Goal: Task Accomplishment & Management: Use online tool/utility

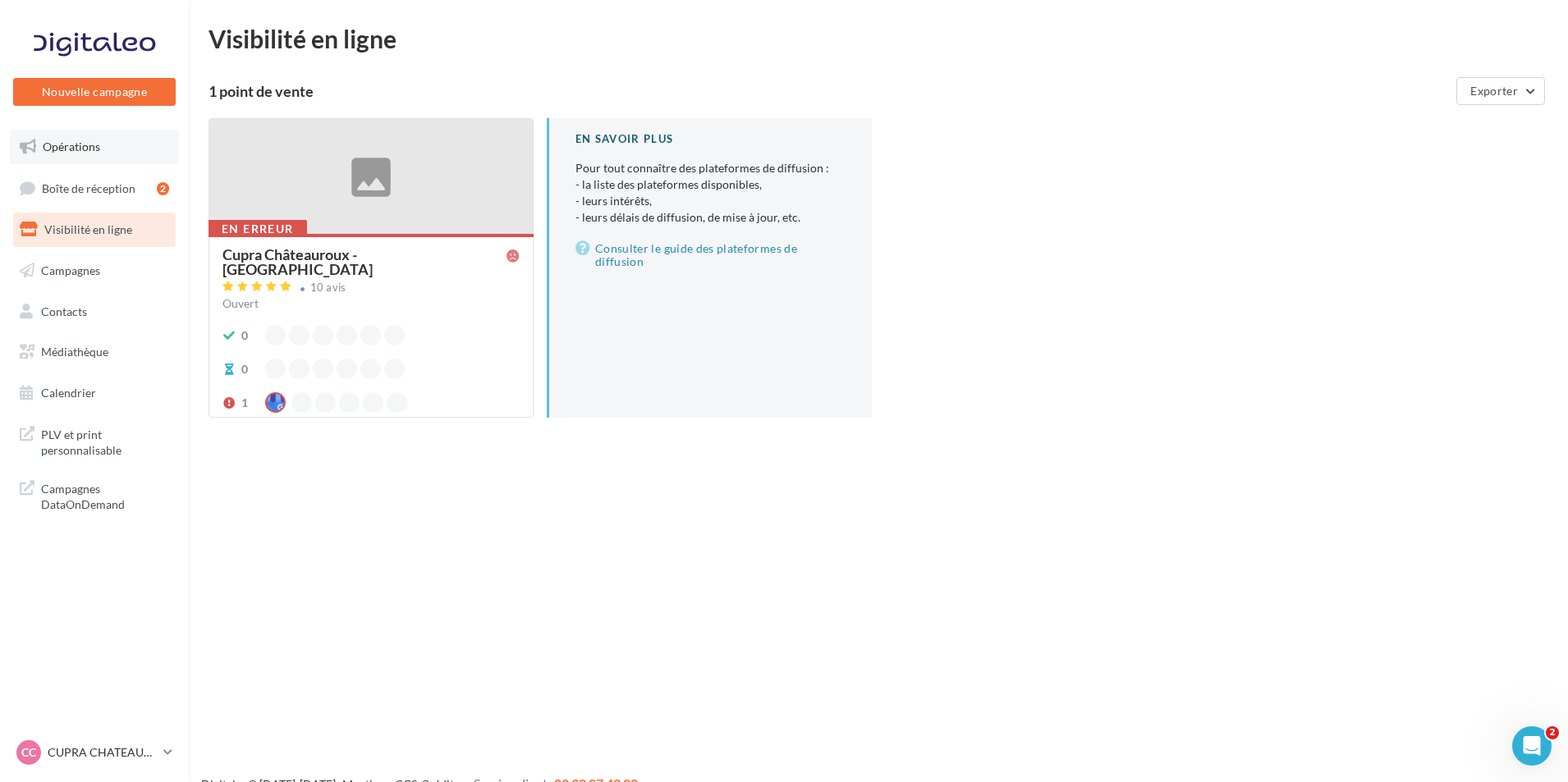
click at [113, 146] on link "Opérations" at bounding box center [94, 147] width 169 height 34
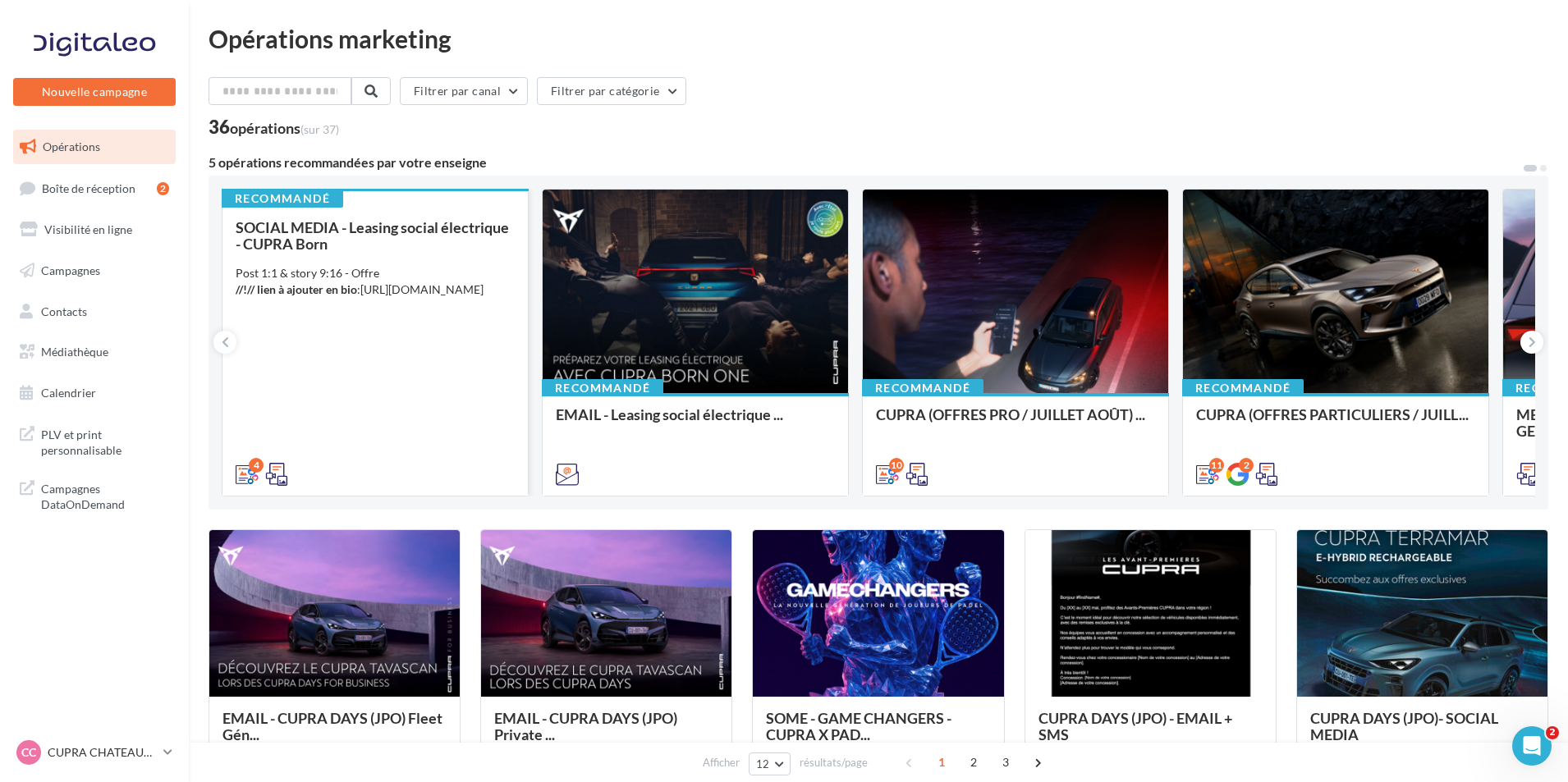
click at [398, 425] on div "SOCIAL MEDIA - Leasing social électrique - CUPRA Born Post 1:1 & story 9:16 - O…" at bounding box center [375, 350] width 279 height 262
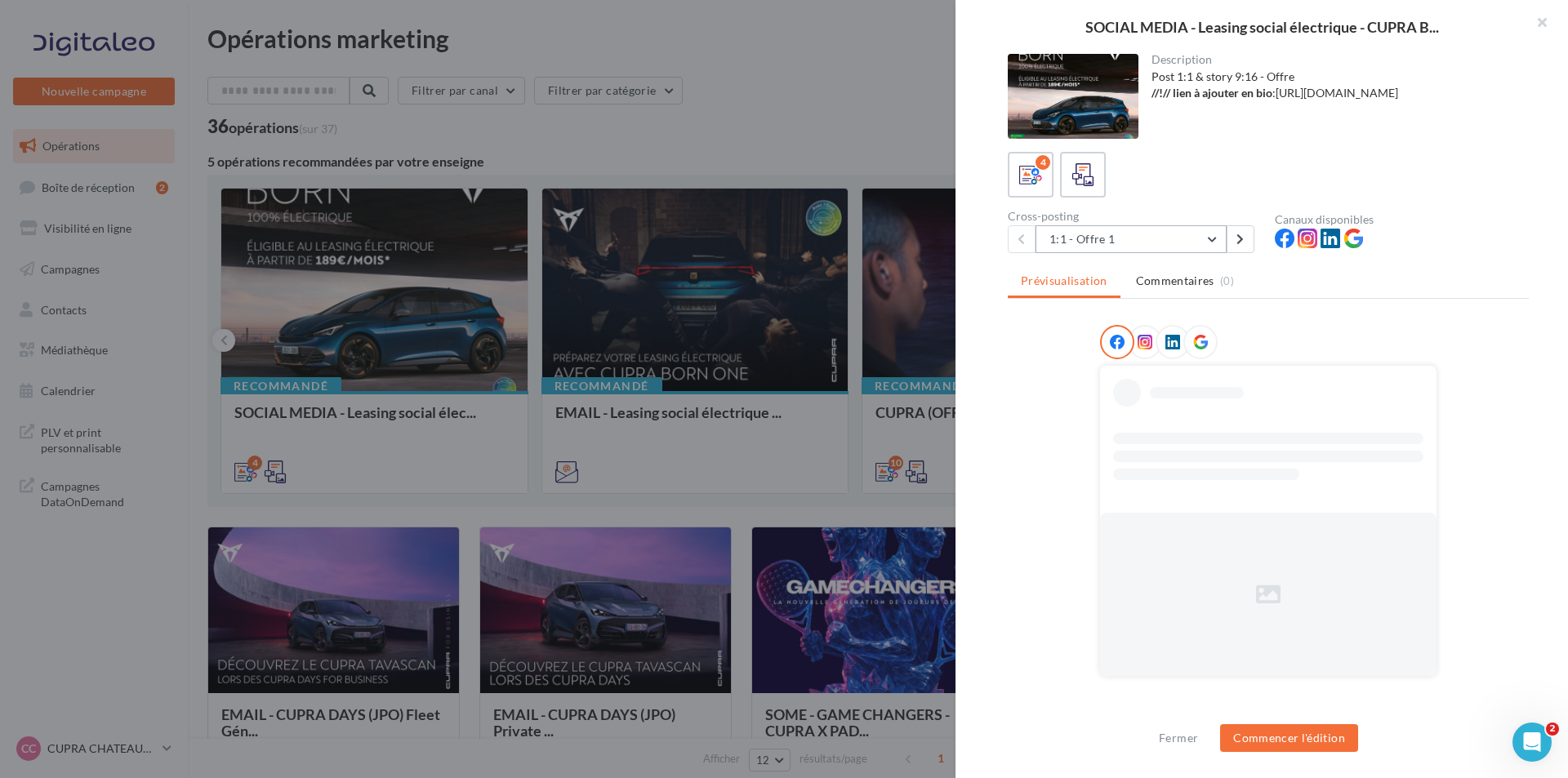
click at [1149, 238] on button "1:1 - Offre 1" at bounding box center [1131, 239] width 191 height 28
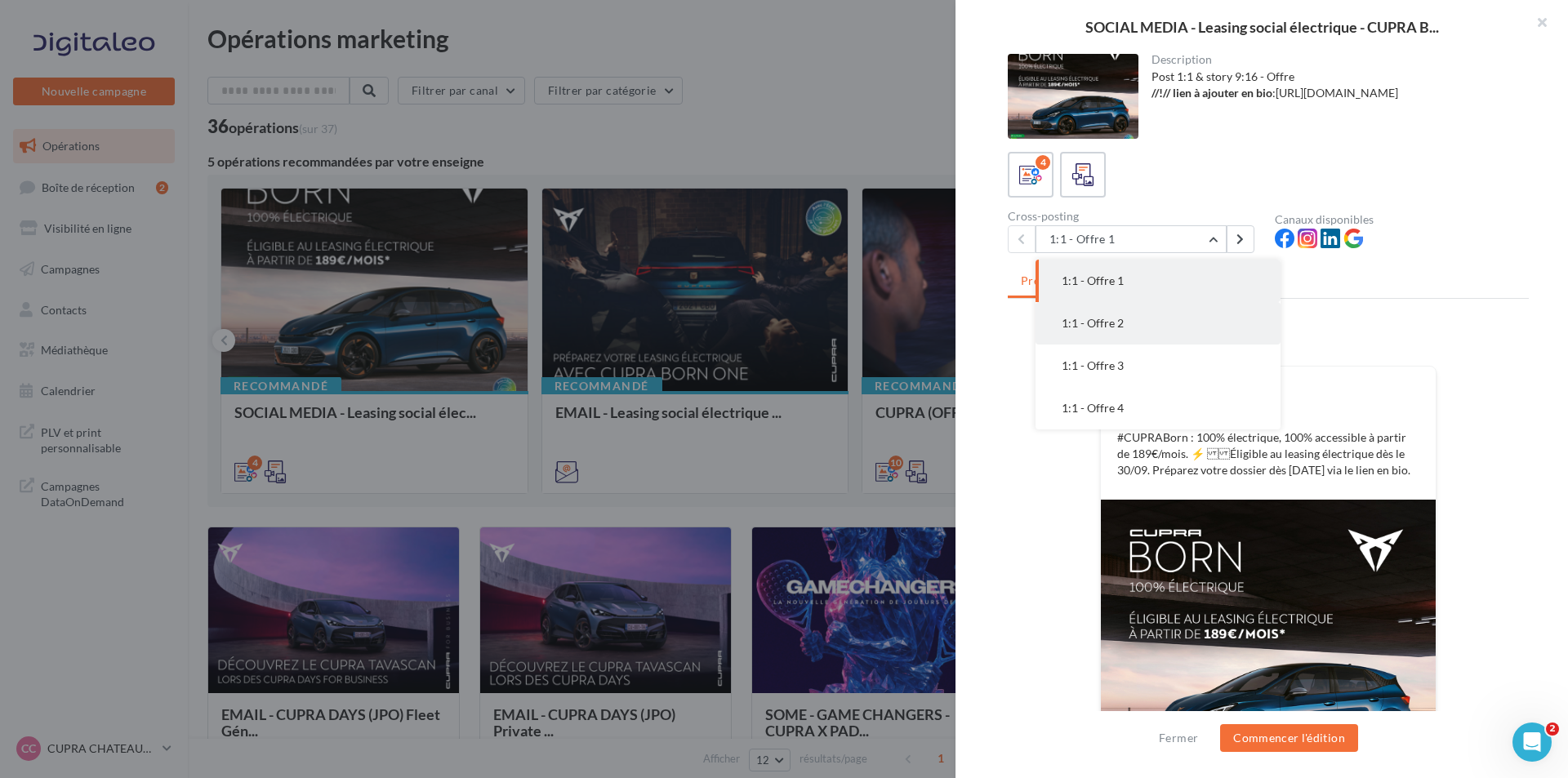
click at [1118, 329] on span "1:1 - Offre 2" at bounding box center [1092, 323] width 62 height 14
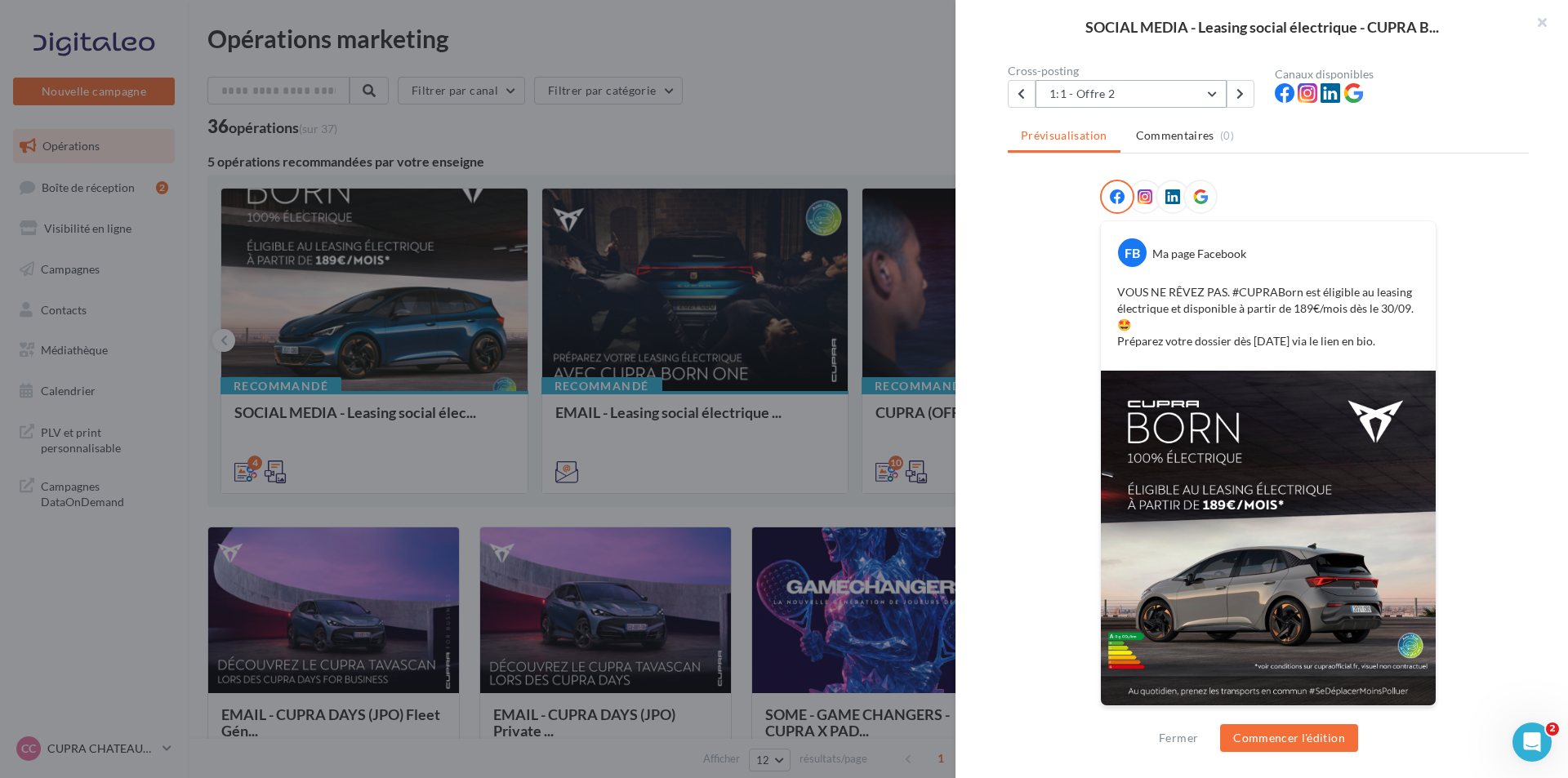
scroll to position [147, 0]
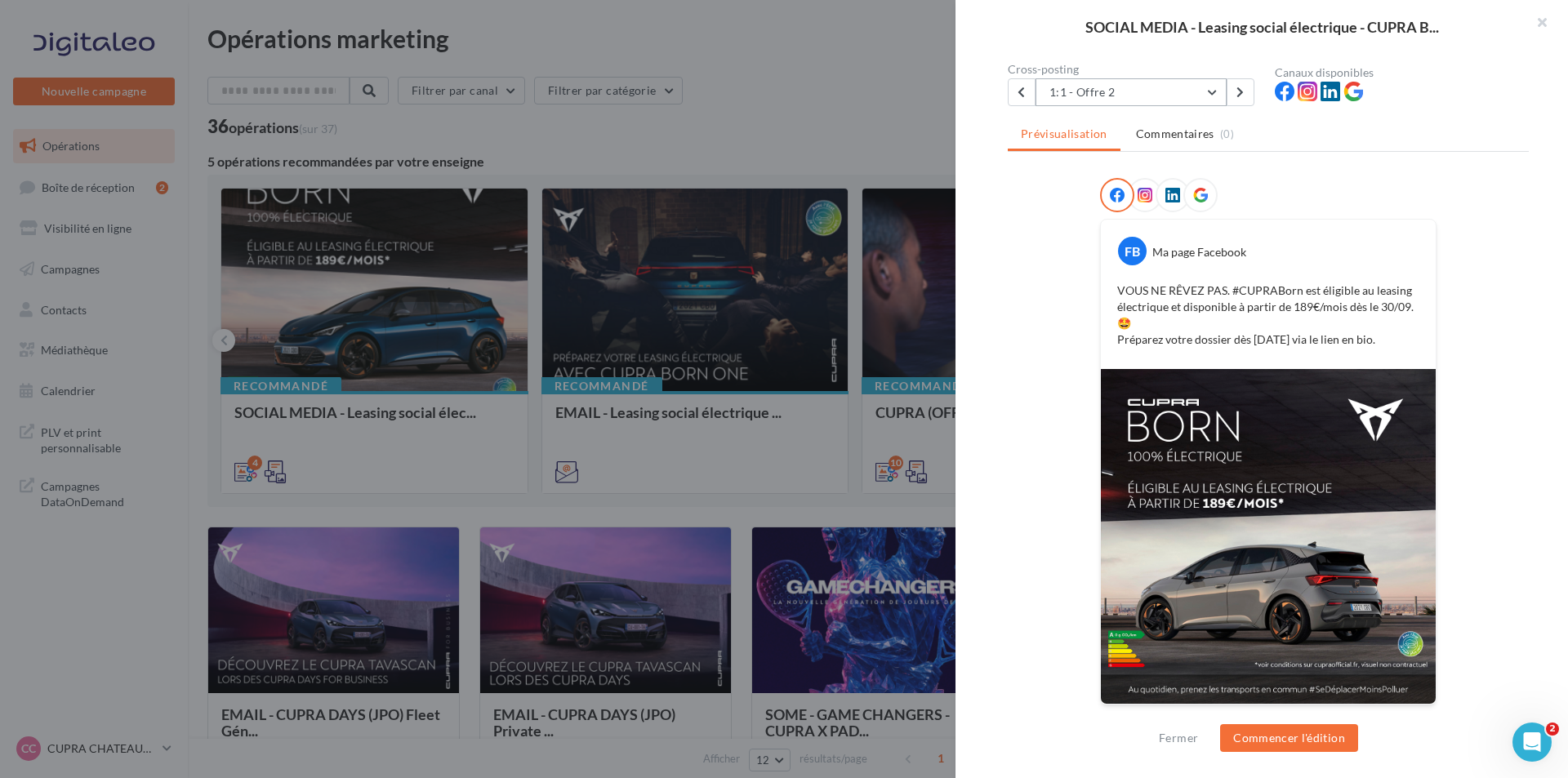
click at [1135, 105] on div "Description Post 1:1 & story 9:16 - Offre //!// lien à ajouter en bio : https:/…" at bounding box center [1268, 390] width 625 height 673
click at [1153, 89] on button "1:1 - Offre 2" at bounding box center [1131, 92] width 191 height 28
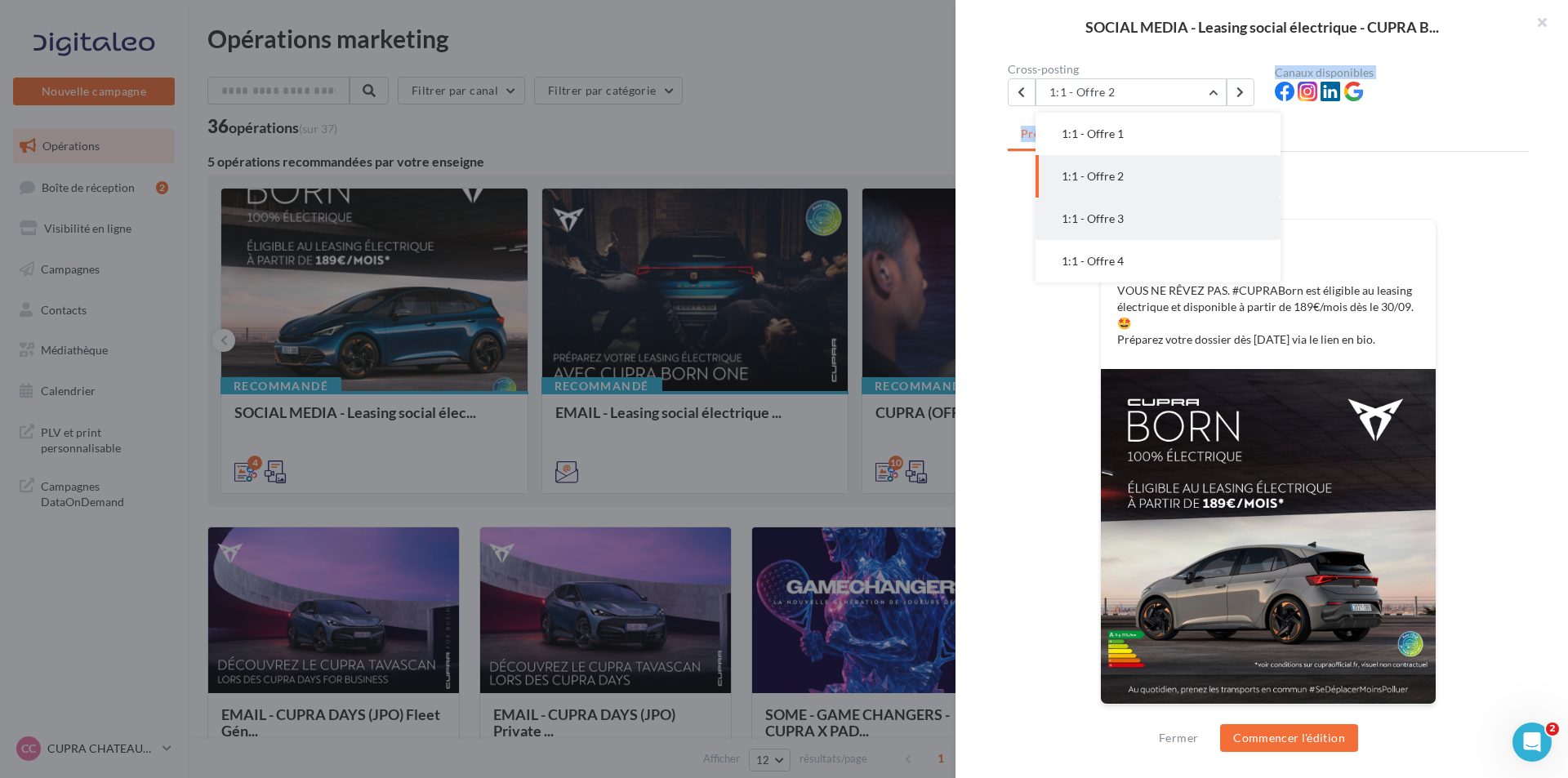
click at [1103, 210] on button "1:1 - Offre 3" at bounding box center [1158, 218] width 245 height 42
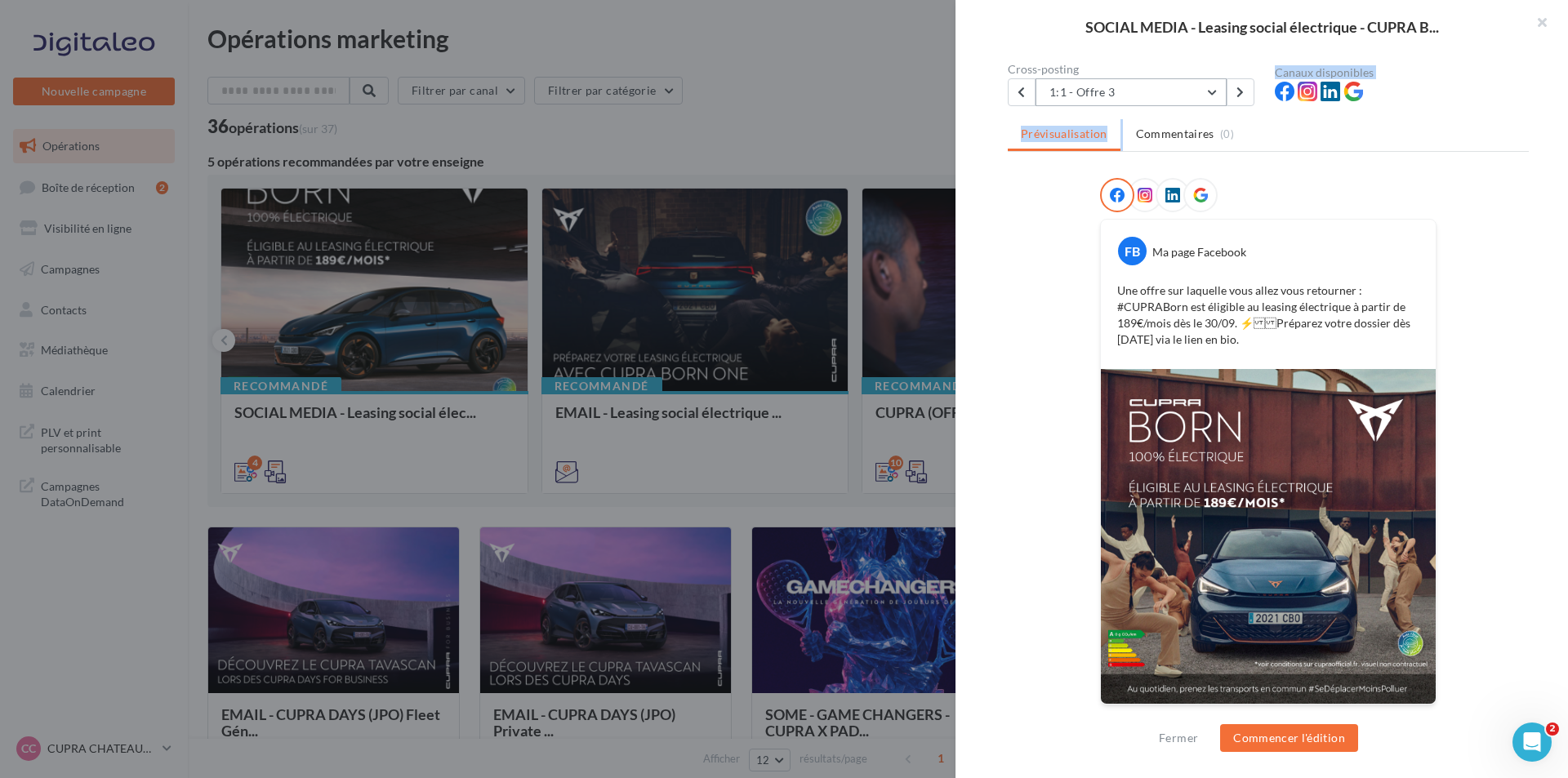
scroll to position [65, 0]
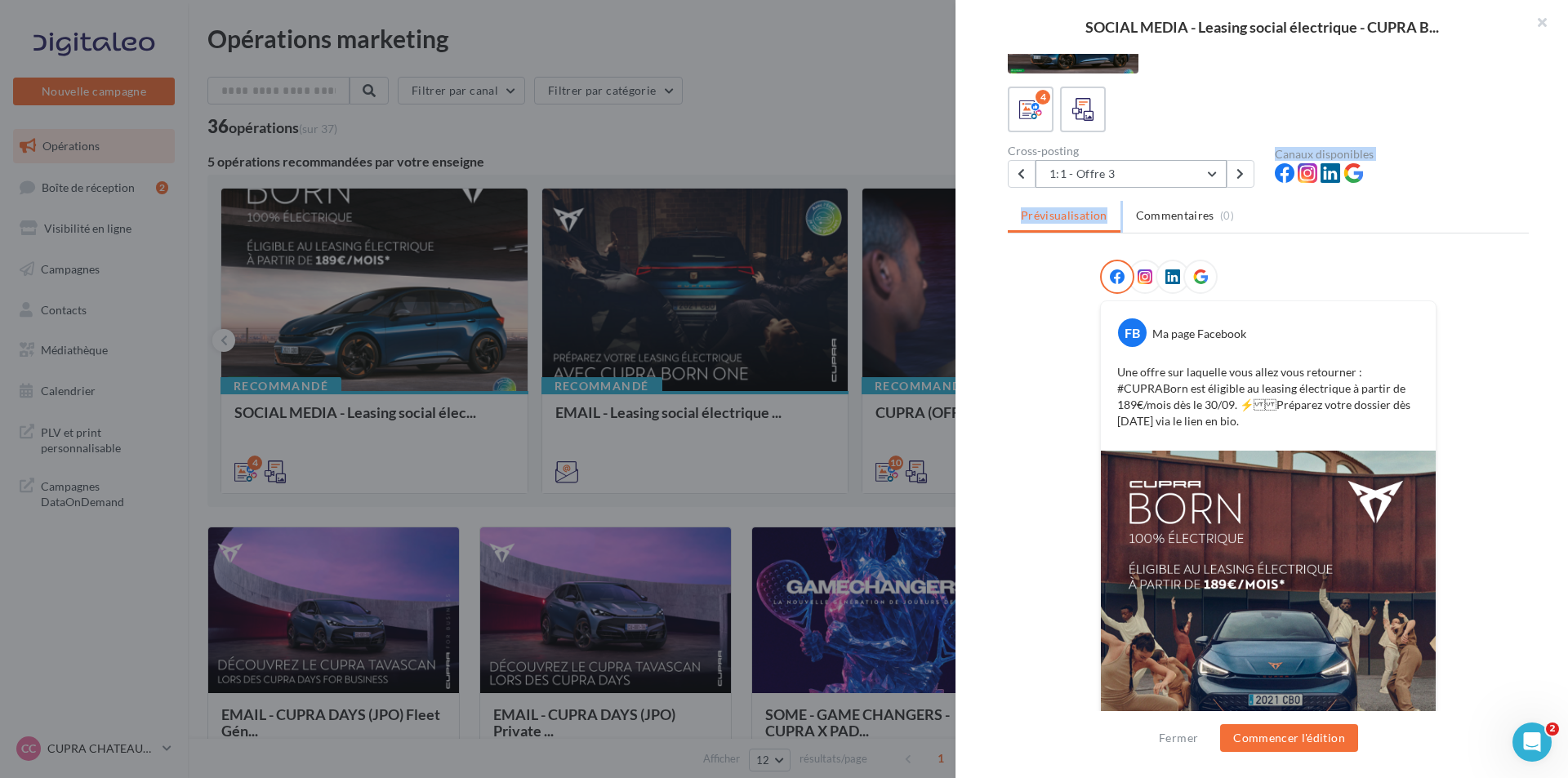
click at [1139, 169] on button "1:1 - Offre 3" at bounding box center [1131, 174] width 191 height 28
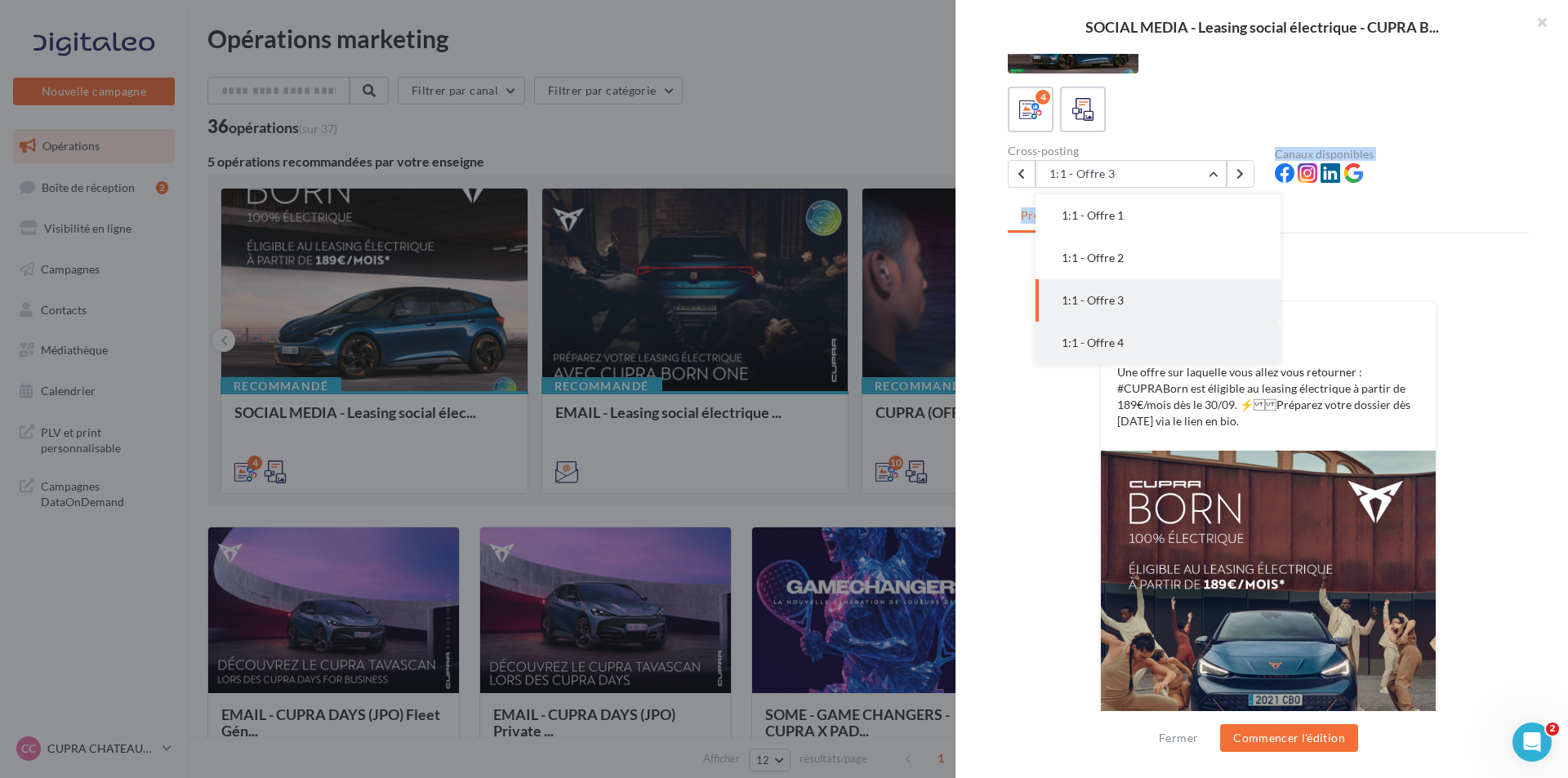
click at [1129, 343] on button "1:1 - Offre 4" at bounding box center [1158, 343] width 245 height 42
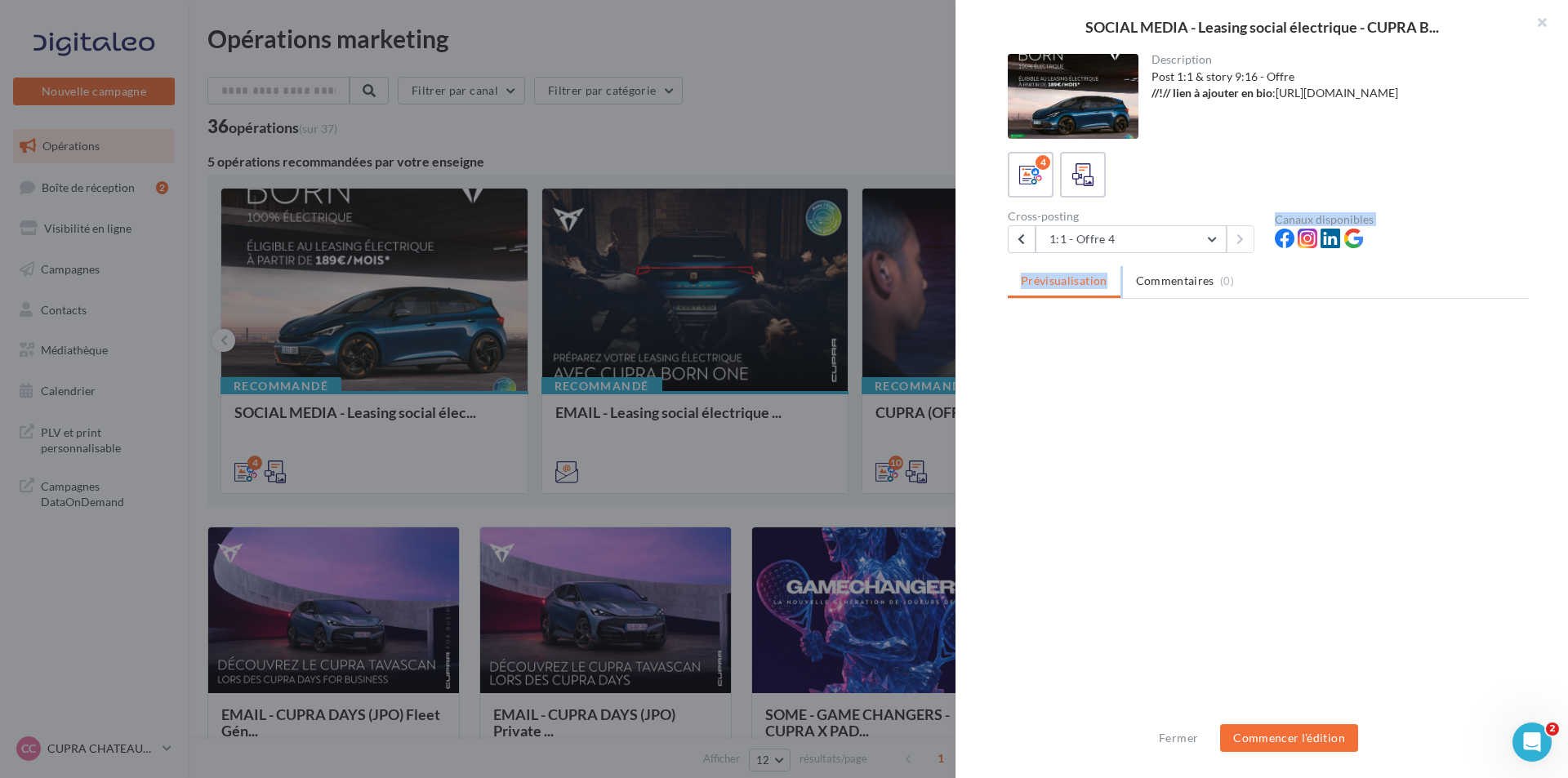
scroll to position [0, 0]
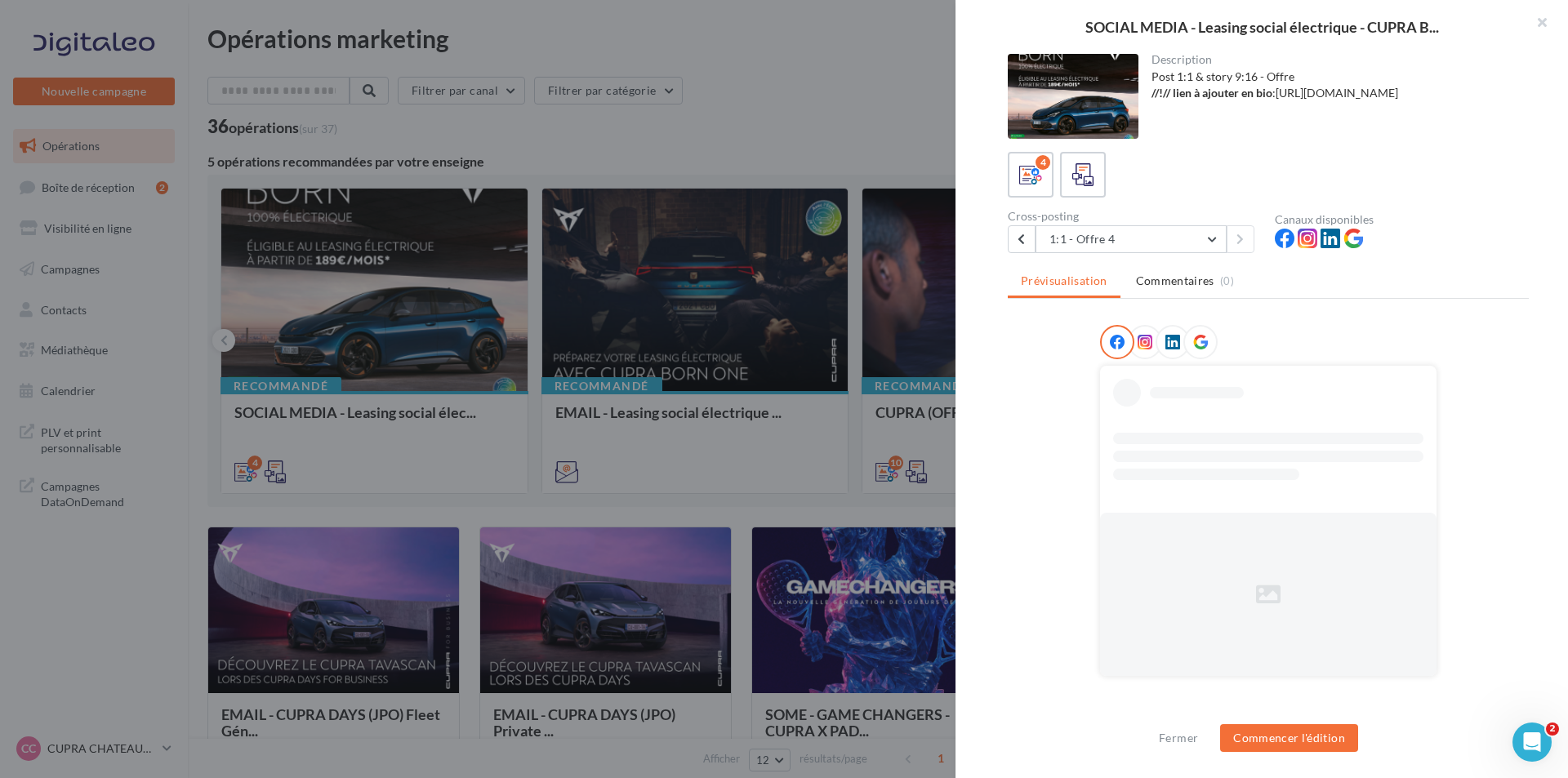
click at [1053, 381] on div "La prévisualisation est non-contractuelle" at bounding box center [1268, 501] width 521 height 352
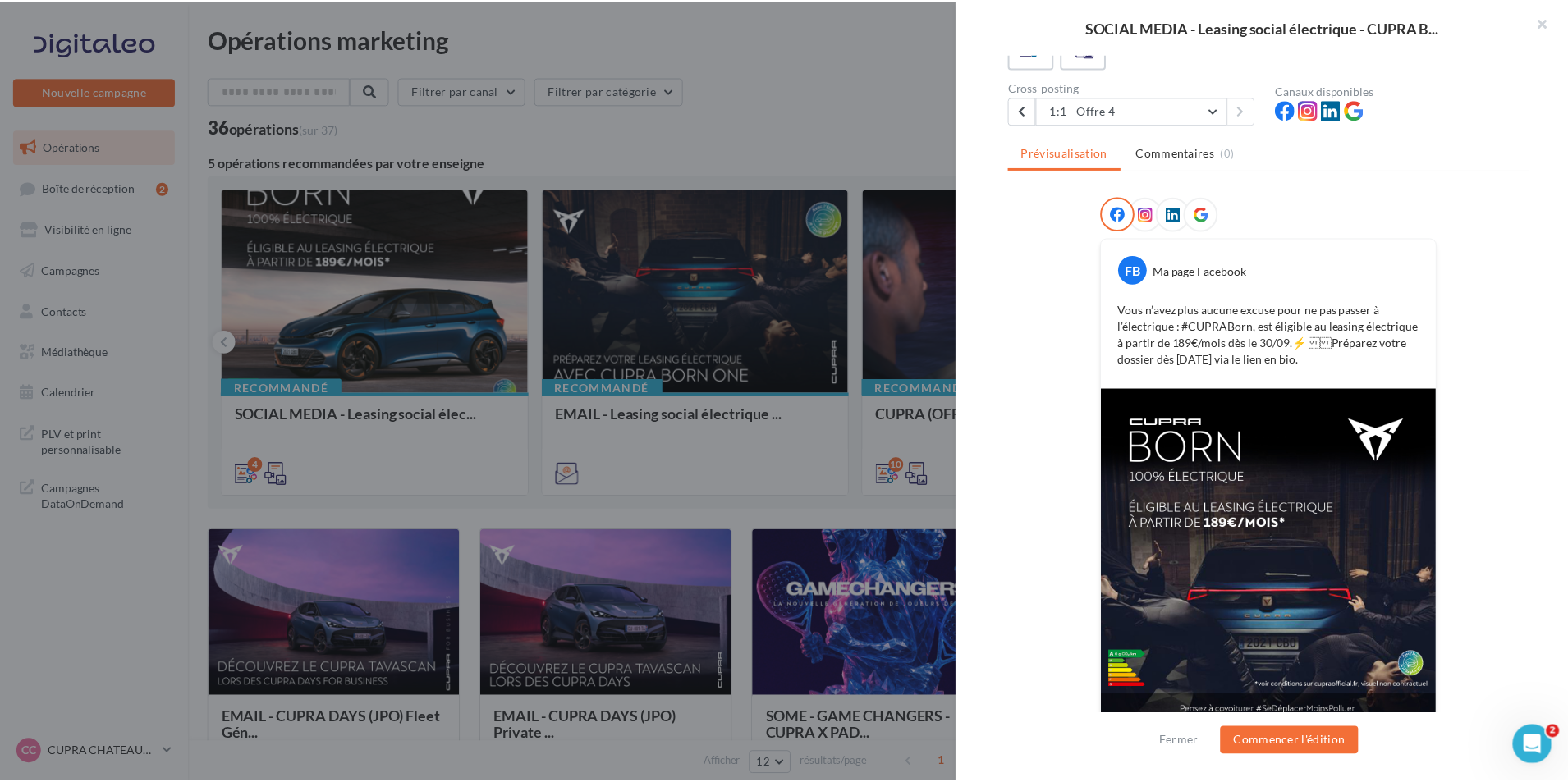
scroll to position [148, 0]
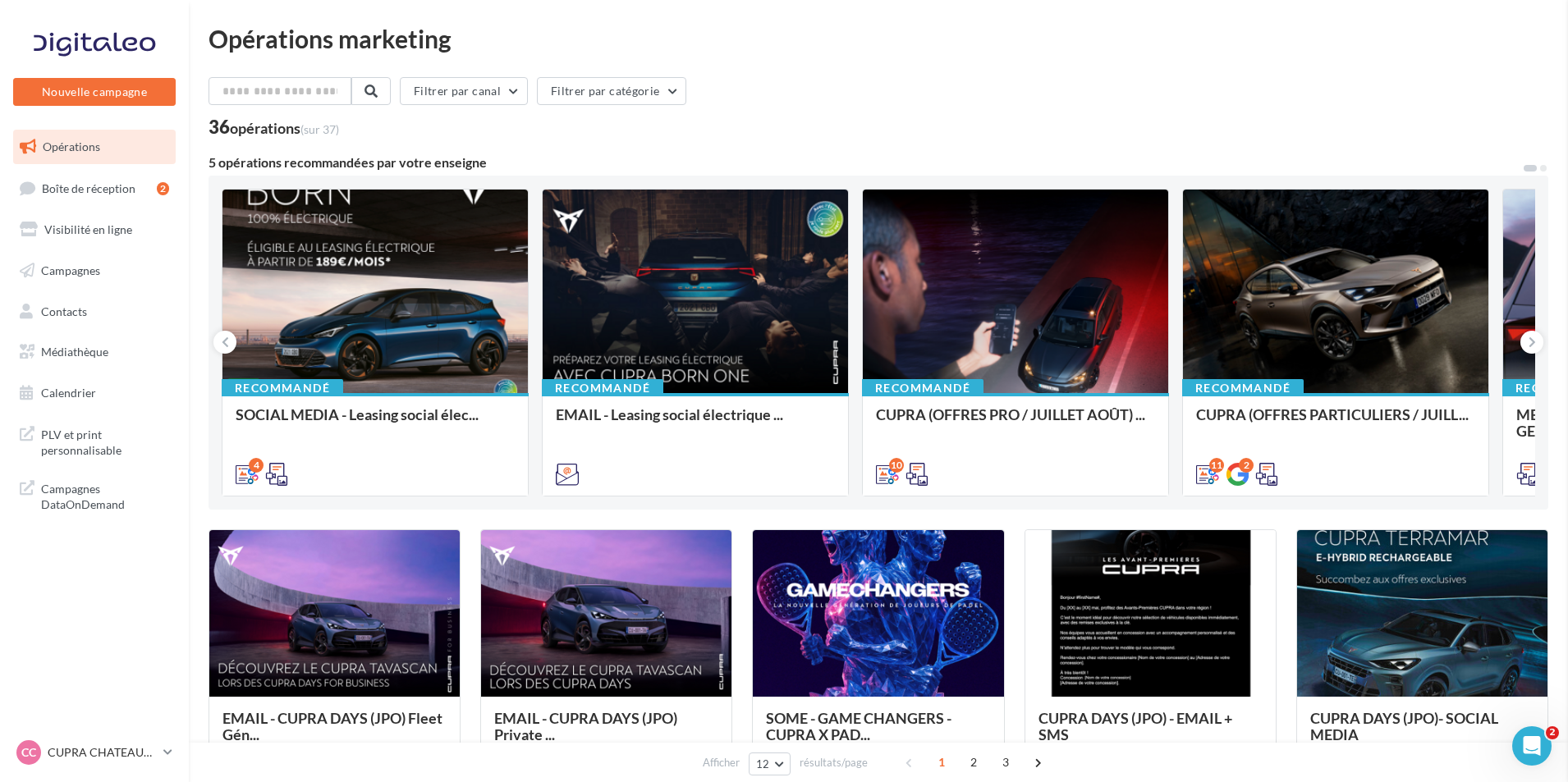
click at [1528, 338] on icon at bounding box center [1532, 343] width 7 height 16
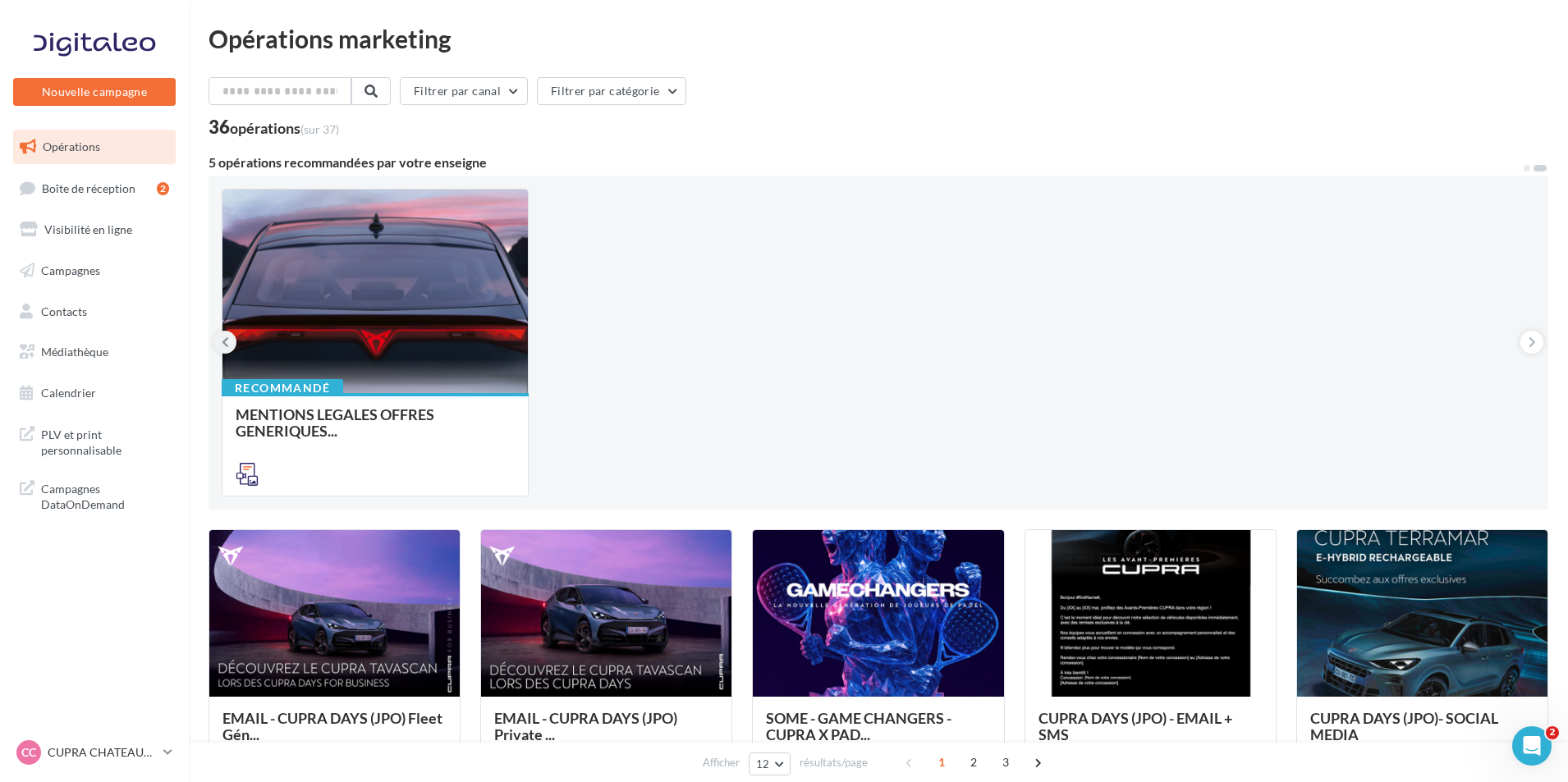
click at [223, 341] on icon at bounding box center [226, 343] width 7 height 16
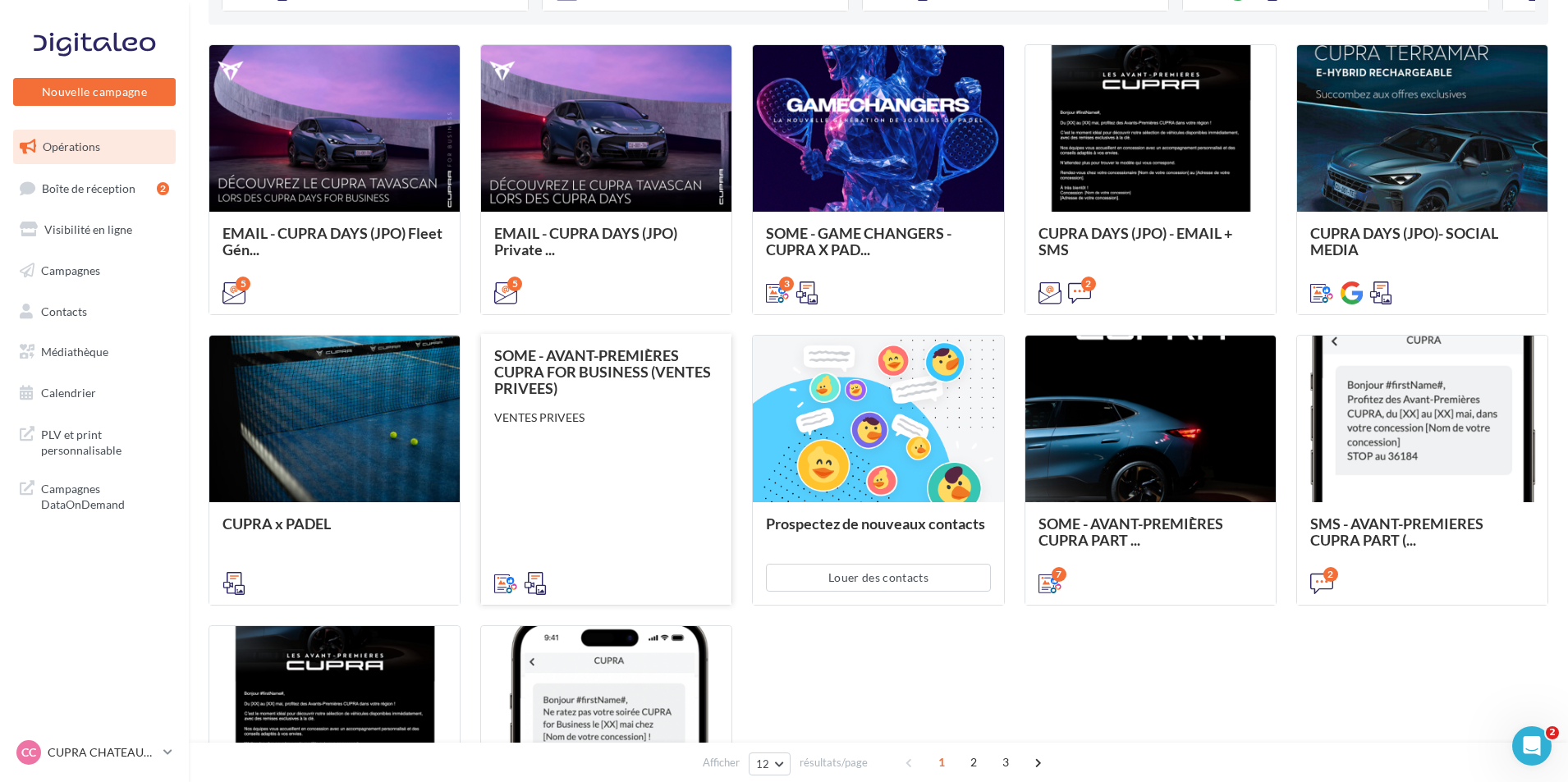
scroll to position [407, 0]
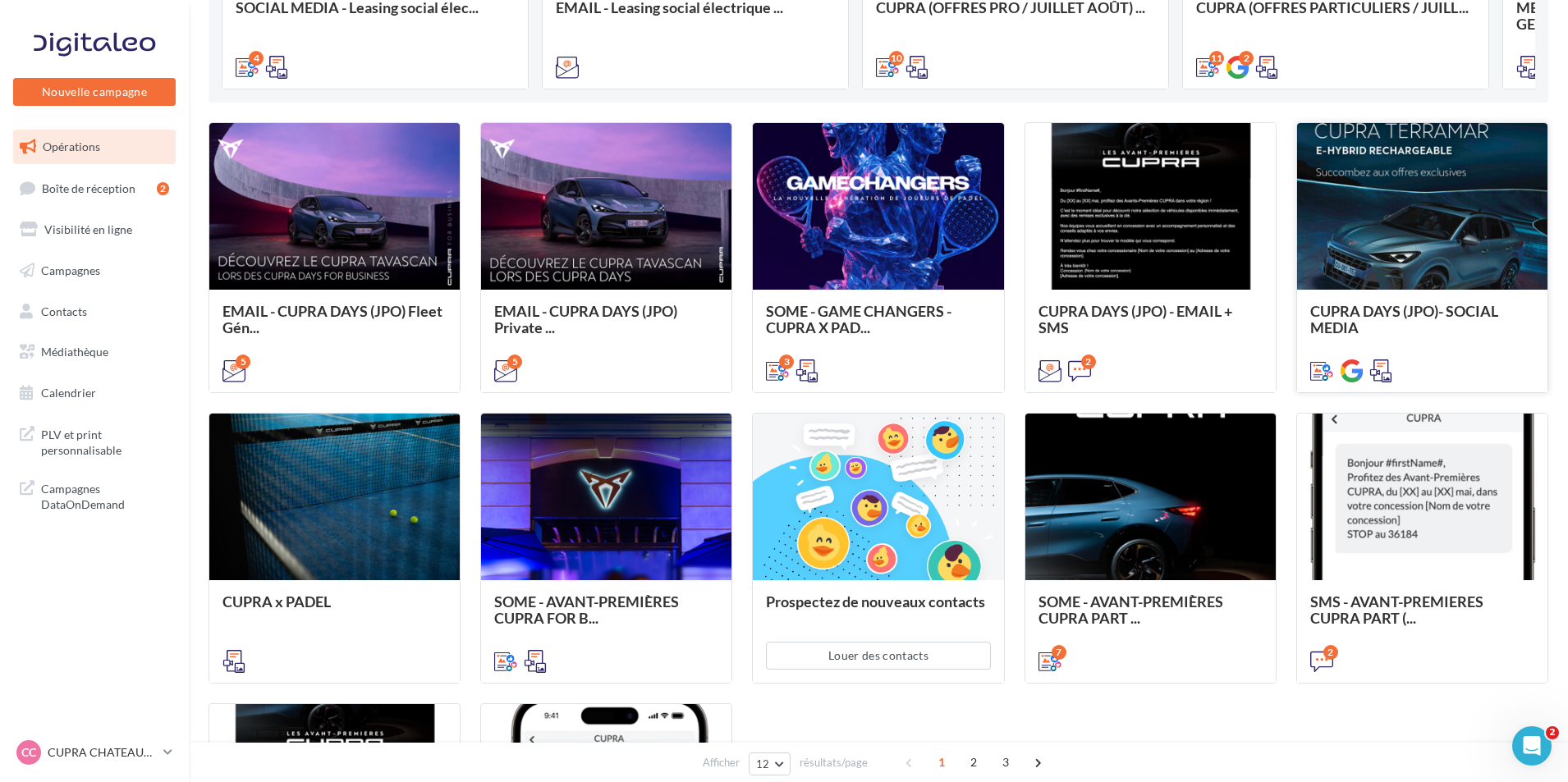
click at [1385, 316] on span "CUPRA DAYS (JPO)- SOCIAL MEDIA" at bounding box center [1403, 319] width 188 height 34
click at [86, 752] on p "CUPRA CHATEAUROUX" at bounding box center [102, 753] width 110 height 16
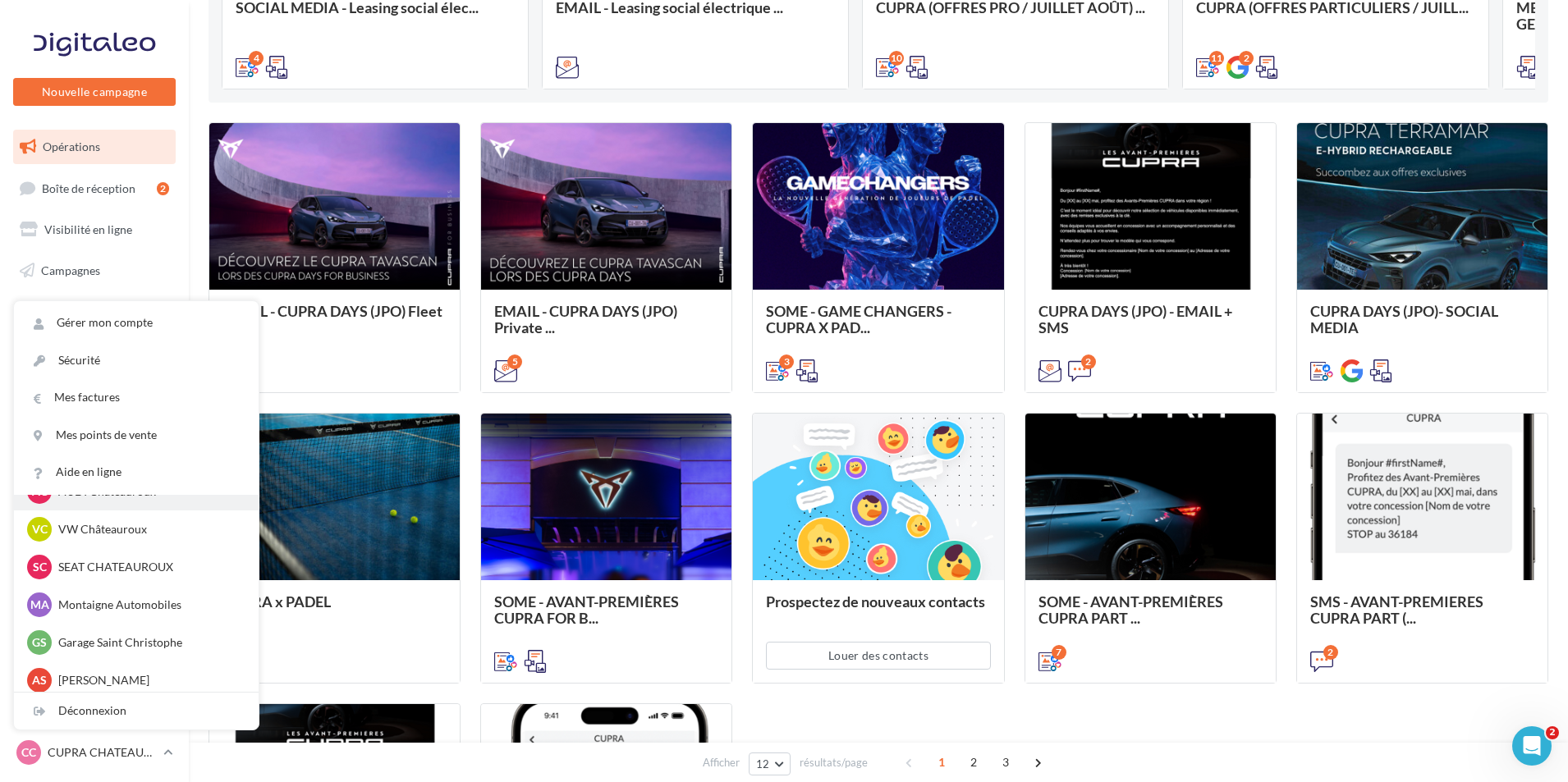
scroll to position [113, 0]
click at [177, 604] on p "Montaigne Automobiles" at bounding box center [148, 598] width 180 height 16
